Goal: Transaction & Acquisition: Book appointment/travel/reservation

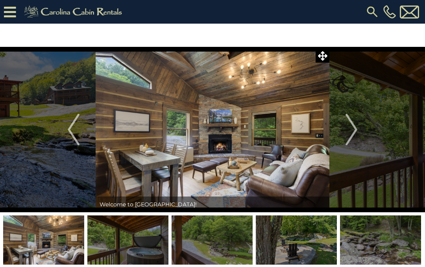
click at [355, 132] on img "Next" at bounding box center [352, 130] width 12 height 32
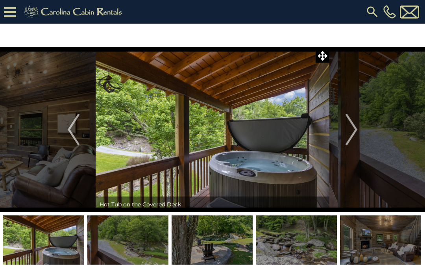
click at [355, 132] on img "Next" at bounding box center [352, 130] width 12 height 32
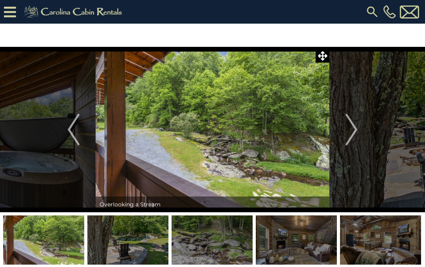
click at [355, 132] on img "Next" at bounding box center [352, 130] width 12 height 32
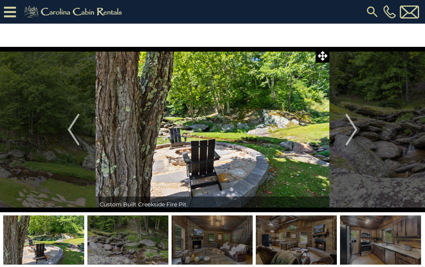
click at [352, 130] on img "Next" at bounding box center [352, 130] width 12 height 32
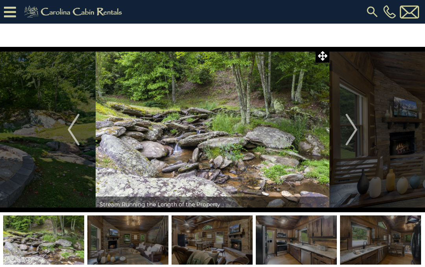
click at [358, 130] on img "Next" at bounding box center [352, 130] width 12 height 32
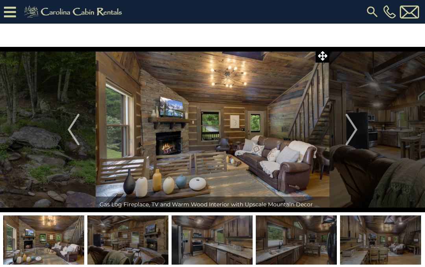
click at [355, 131] on img "Next" at bounding box center [352, 130] width 12 height 32
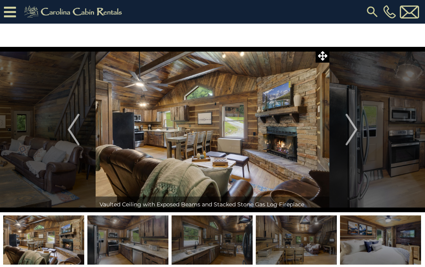
click at [358, 130] on img "Next" at bounding box center [352, 130] width 12 height 32
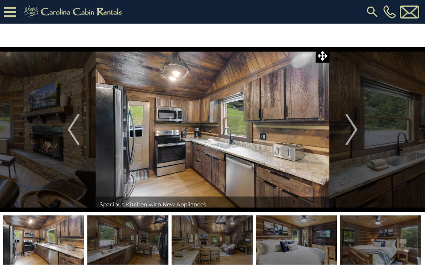
click at [354, 130] on img "Next" at bounding box center [352, 130] width 12 height 32
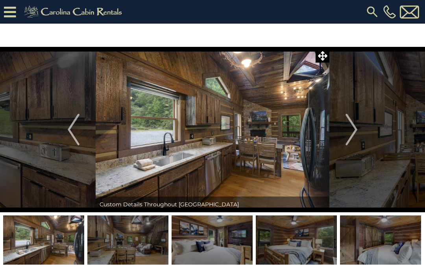
click at [354, 130] on img "Next" at bounding box center [352, 130] width 12 height 32
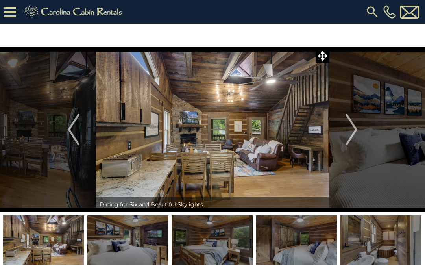
click at [358, 129] on img "Next" at bounding box center [352, 130] width 12 height 32
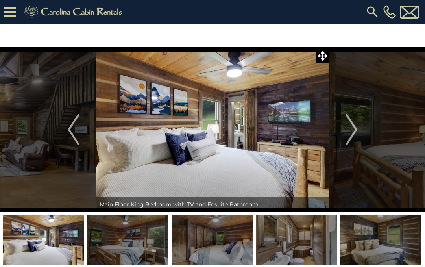
click at [352, 131] on img "Next" at bounding box center [352, 130] width 12 height 32
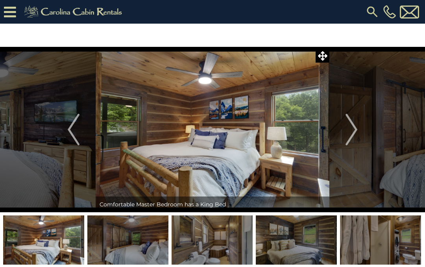
click at [353, 132] on img "Next" at bounding box center [352, 130] width 12 height 32
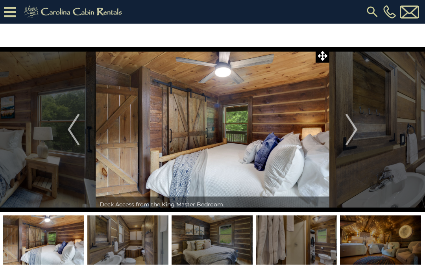
click at [351, 132] on img "Next" at bounding box center [352, 130] width 12 height 32
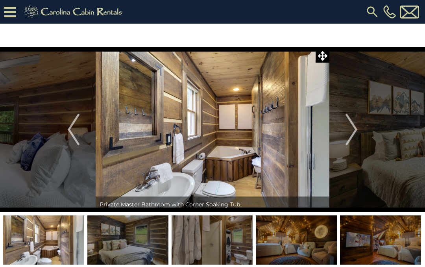
click at [353, 133] on img "Next" at bounding box center [352, 130] width 12 height 32
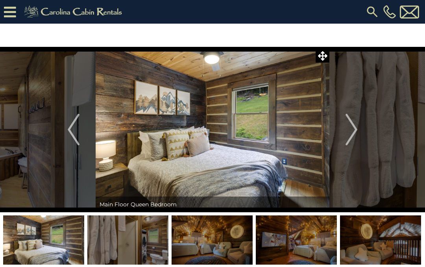
click at [355, 131] on img "Next" at bounding box center [352, 130] width 12 height 32
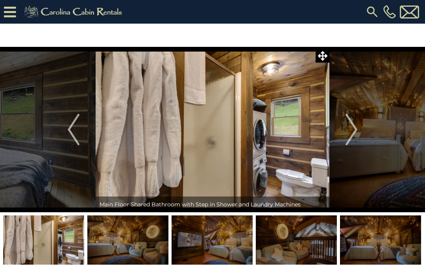
click at [355, 130] on img "Next" at bounding box center [352, 130] width 12 height 32
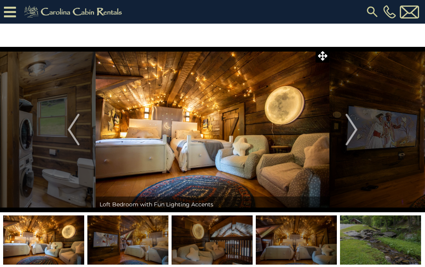
click at [351, 133] on img "Next" at bounding box center [352, 130] width 12 height 32
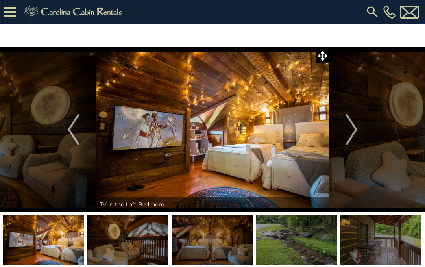
click at [353, 130] on img "Next" at bounding box center [352, 130] width 12 height 32
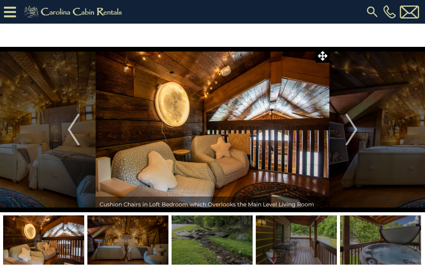
click at [353, 133] on img "Next" at bounding box center [352, 130] width 12 height 32
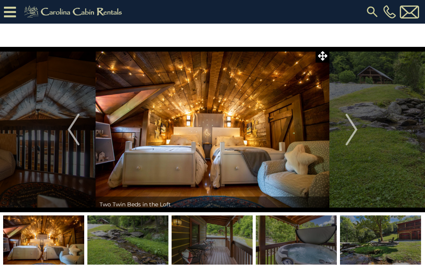
click at [353, 126] on img "Next" at bounding box center [352, 130] width 12 height 32
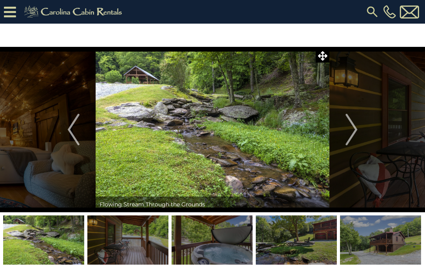
click at [354, 129] on img "Next" at bounding box center [352, 130] width 12 height 32
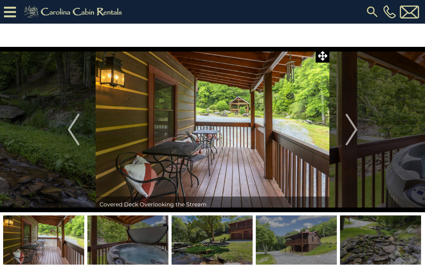
click at [353, 132] on img "Next" at bounding box center [352, 130] width 12 height 32
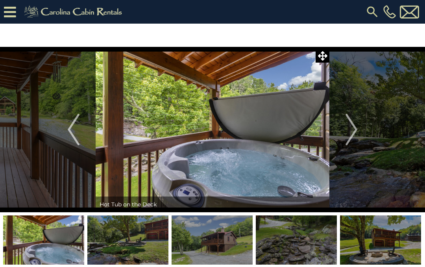
click at [351, 130] on img "Next" at bounding box center [352, 130] width 12 height 32
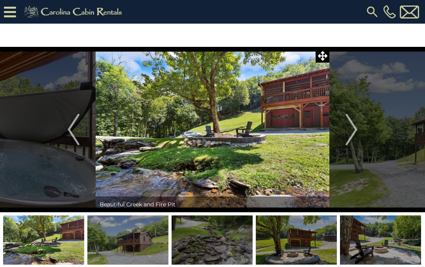
click at [352, 132] on img "Next" at bounding box center [352, 130] width 12 height 32
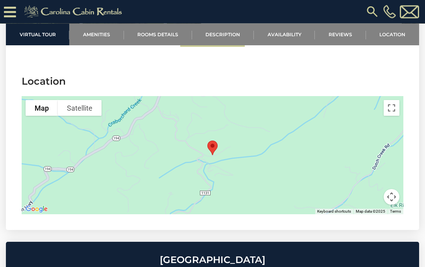
scroll to position [1671, 0]
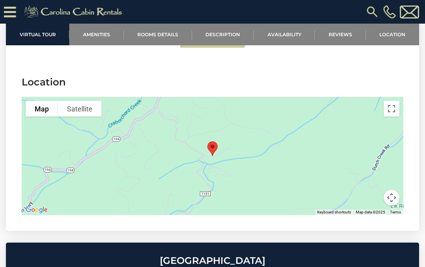
click at [386, 117] on button "Toggle fullscreen view" at bounding box center [392, 109] width 16 height 16
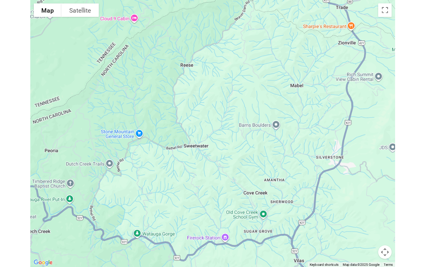
scroll to position [1663, 0]
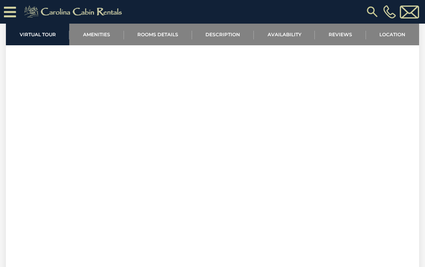
scroll to position [280, 0]
click at [293, 35] on link "Availability" at bounding box center [284, 35] width 61 height 22
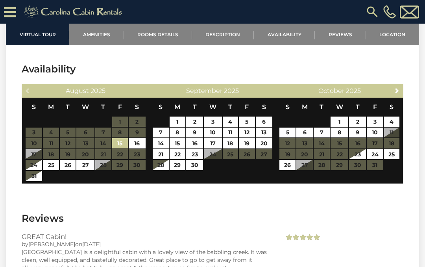
scroll to position [1279, 0]
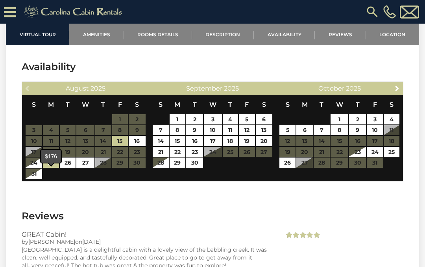
click at [50, 168] on link "25" at bounding box center [51, 163] width 16 height 10
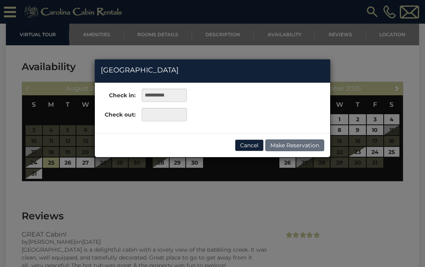
click at [66, 174] on div "**********" at bounding box center [212, 133] width 425 height 267
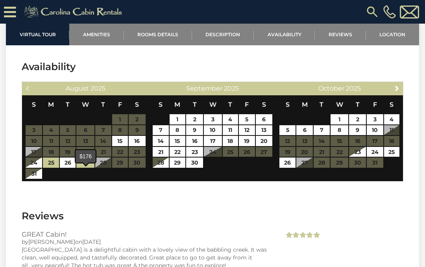
click at [81, 168] on link "27" at bounding box center [85, 163] width 18 height 10
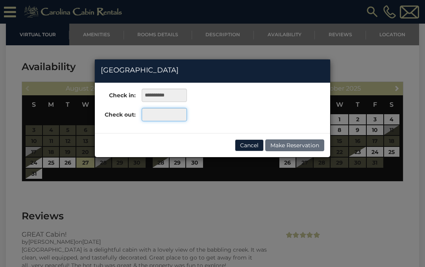
click at [154, 113] on input "text" at bounding box center [164, 114] width 45 height 13
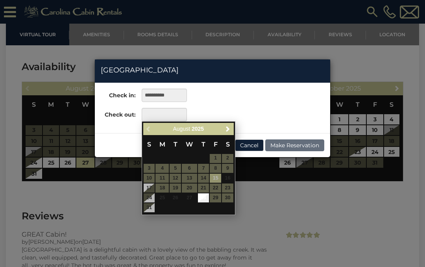
click at [155, 231] on div "**********" at bounding box center [212, 133] width 425 height 267
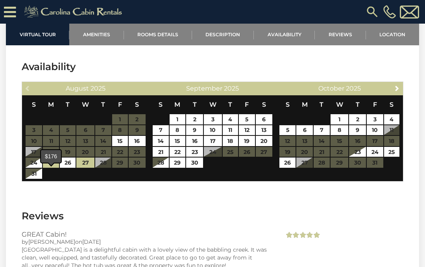
click at [52, 168] on link "25" at bounding box center [51, 163] width 16 height 10
type input "**********"
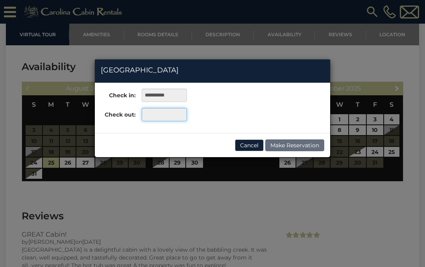
click at [164, 116] on input "text" at bounding box center [164, 114] width 45 height 13
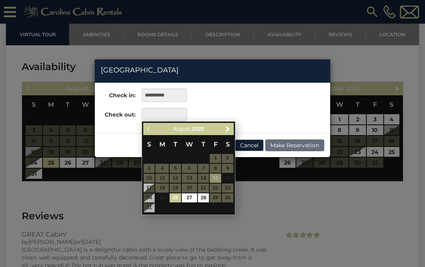
click at [189, 198] on link "27" at bounding box center [189, 197] width 15 height 9
type input "**********"
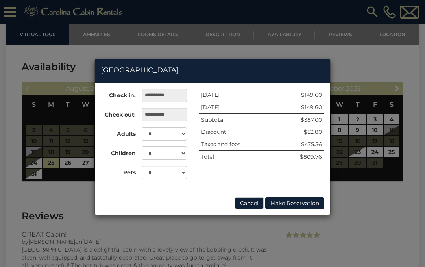
click at [302, 209] on button "Make Reservation" at bounding box center [294, 203] width 59 height 12
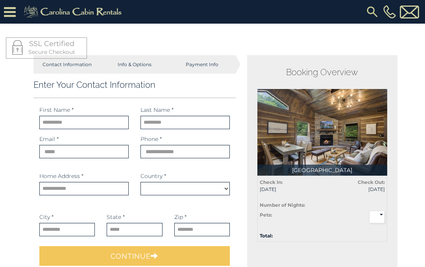
select select "*********"
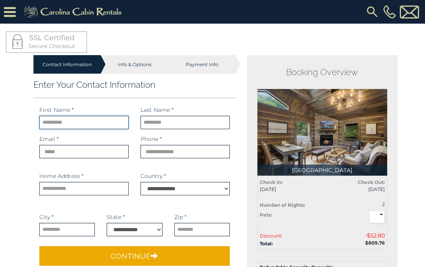
click at [56, 122] on input "text" at bounding box center [83, 122] width 89 height 13
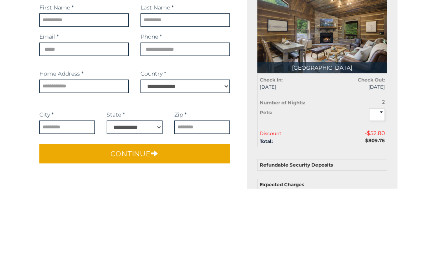
type input "*******"
type input "*********"
type input "**********"
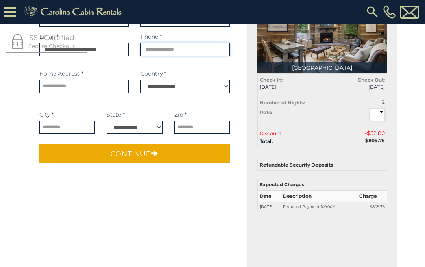
type input "**********"
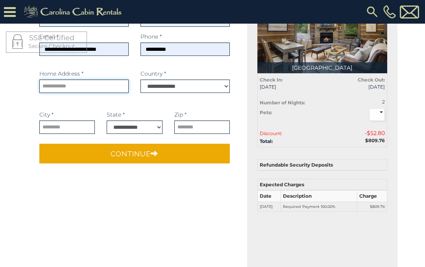
type input "**********"
select select "**"
type input "*****"
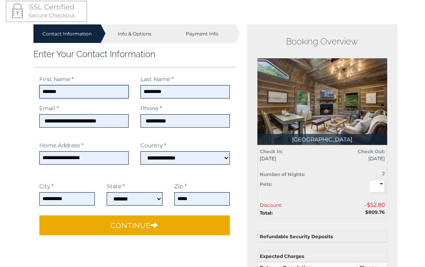
scroll to position [31, 0]
click at [154, 223] on icon "submit" at bounding box center [154, 224] width 7 height 7
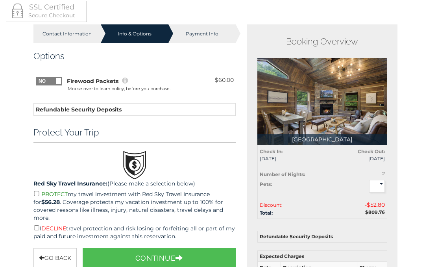
click at [55, 77] on span at bounding box center [62, 77] width 52 height 0
click at [44, 77] on span at bounding box center [36, 77] width 52 height 0
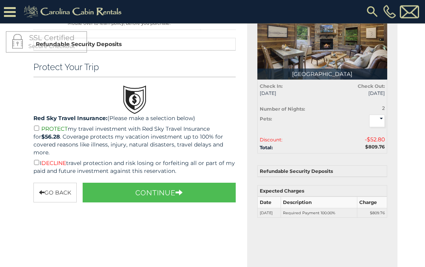
scroll to position [73, 0]
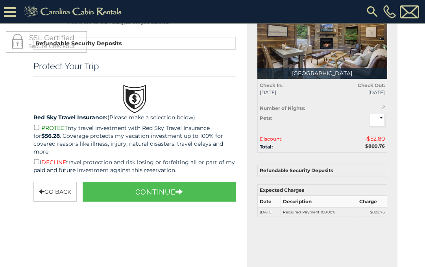
click at [32, 162] on div "Red Sky Travel Insurance: (Please make a selection below) PROTECT my travel inv…" at bounding box center [135, 145] width 214 height 63
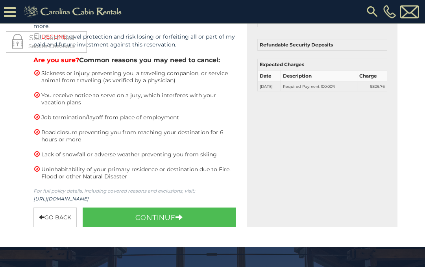
scroll to position [199, 0]
click at [159, 220] on button "Continue" at bounding box center [159, 218] width 153 height 20
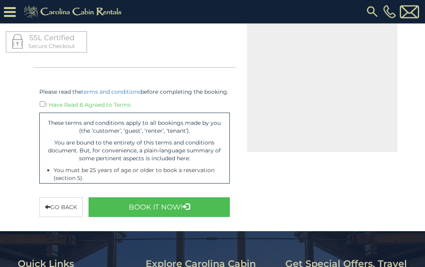
scroll to position [274, 0]
click at [162, 215] on button "Book It Now!" at bounding box center [159, 207] width 141 height 20
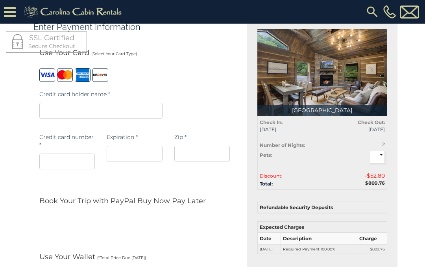
scroll to position [0, 0]
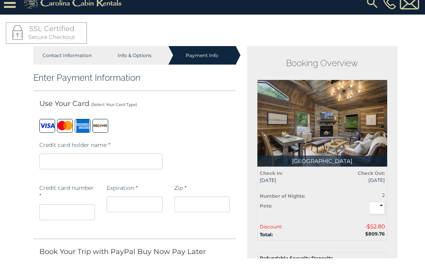
click at [347, 67] on h2 "Booking Overview" at bounding box center [323, 72] width 130 height 10
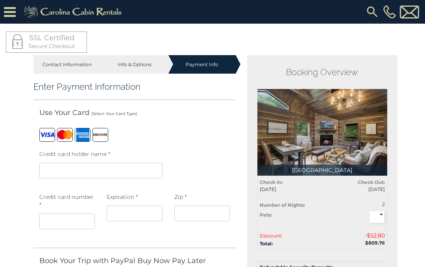
click at [14, 12] on icon at bounding box center [10, 12] width 12 height 14
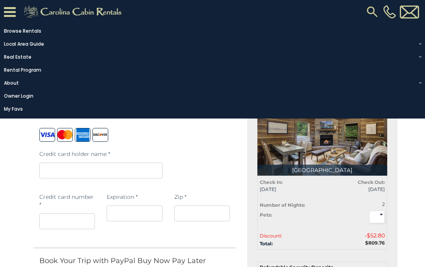
click at [27, 76] on link "Rental Program" at bounding box center [210, 70] width 421 height 11
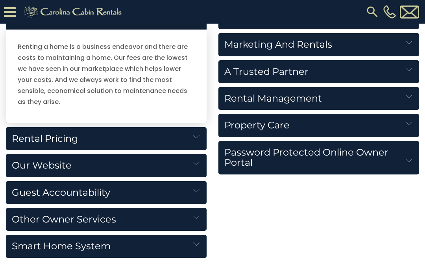
scroll to position [906, 0]
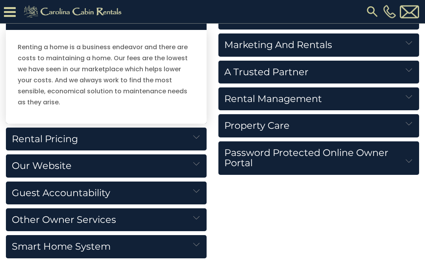
click at [192, 133] on h5 "Rental Pricing" at bounding box center [106, 139] width 201 height 23
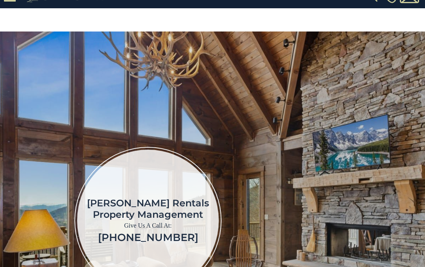
scroll to position [0, 0]
